Goal: Find specific page/section: Find specific page/section

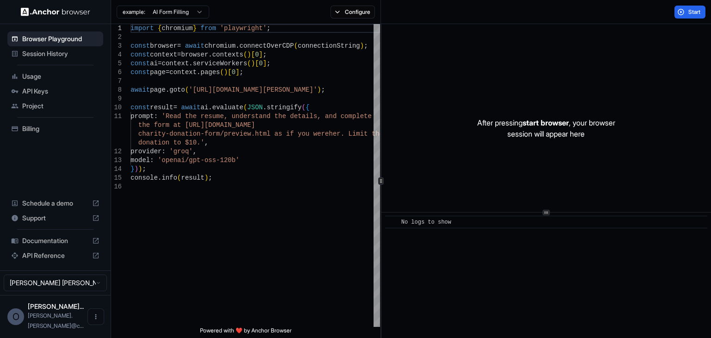
click at [46, 55] on span "Session History" at bounding box center [60, 53] width 77 height 9
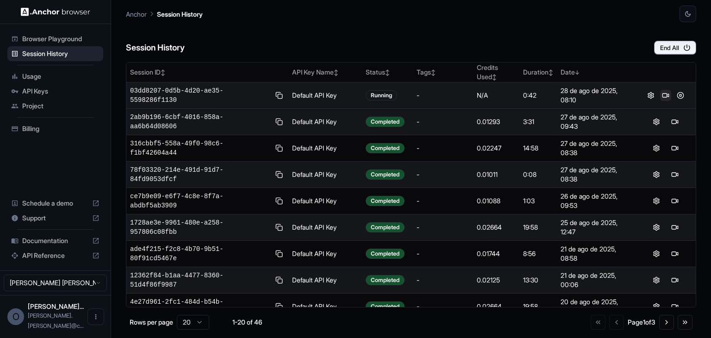
click at [660, 95] on button at bounding box center [665, 95] width 11 height 11
